Goal: Transaction & Acquisition: Purchase product/service

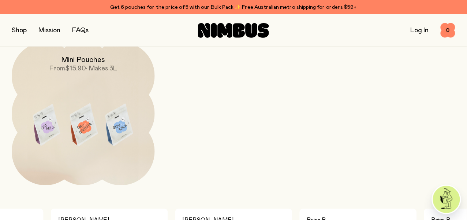
scroll to position [841, 0]
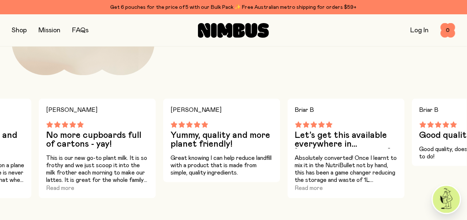
click at [102, 131] on h3 "No more cupboards full of cartons - yay!" at bounding box center [97, 140] width 102 height 18
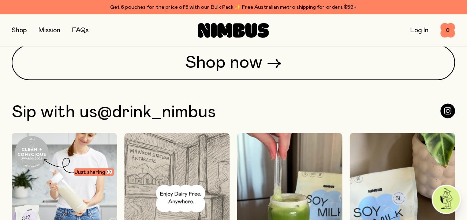
scroll to position [1866, 0]
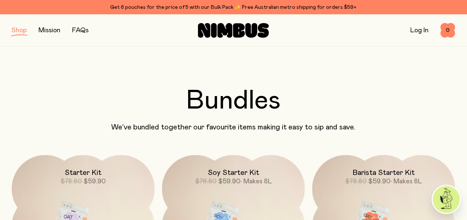
click at [18, 30] on button "button" at bounding box center [19, 30] width 15 height 10
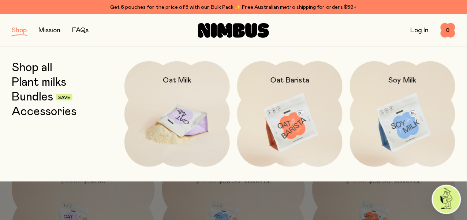
click at [196, 102] on img at bounding box center [176, 123] width 105 height 124
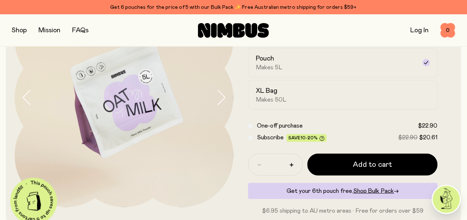
scroll to position [37, 0]
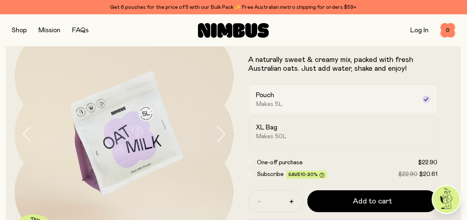
click at [300, 108] on div "Pouch Makes 5L" at bounding box center [336, 99] width 161 height 17
click at [287, 140] on span "Makes 50L" at bounding box center [271, 135] width 31 height 7
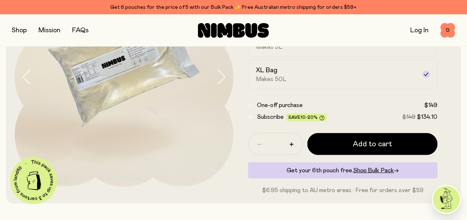
scroll to position [73, 0]
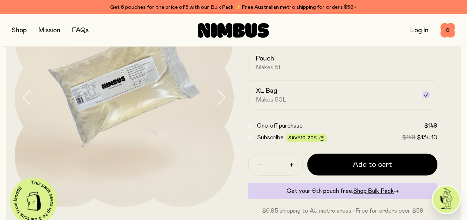
click at [216, 104] on icon "button" at bounding box center [221, 97] width 10 height 15
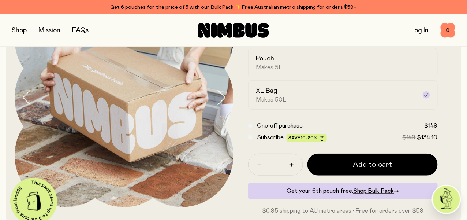
click at [32, 102] on icon "button" at bounding box center [27, 97] width 10 height 15
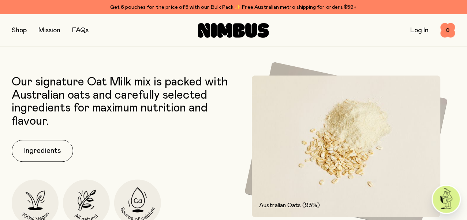
scroll to position [292, 0]
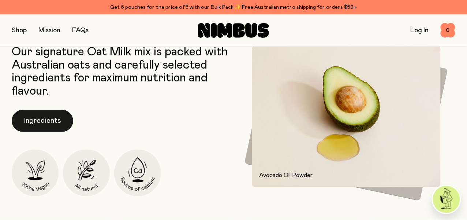
click at [54, 132] on button "Ingredients" at bounding box center [42, 121] width 61 height 22
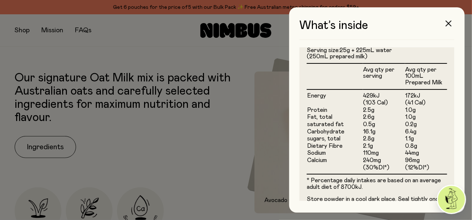
scroll to position [220, 0]
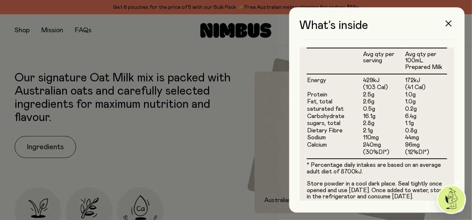
click at [176, 123] on div at bounding box center [236, 110] width 472 height 220
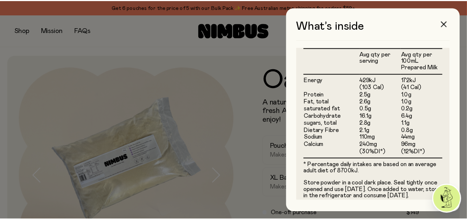
scroll to position [292, 0]
